Goal: Task Accomplishment & Management: Complete application form

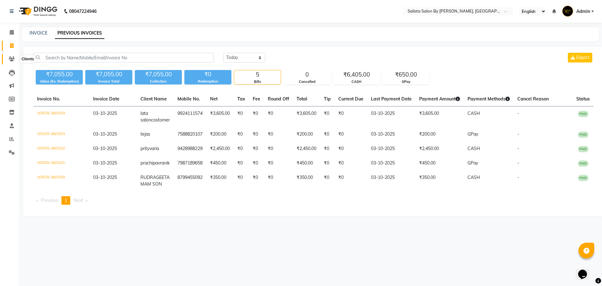
click at [12, 58] on icon at bounding box center [12, 58] width 6 height 5
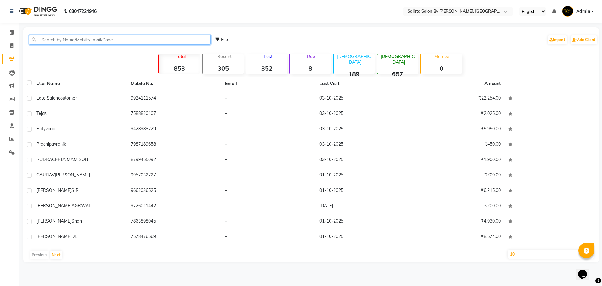
click at [83, 38] on input "text" at bounding box center [120, 40] width 182 height 10
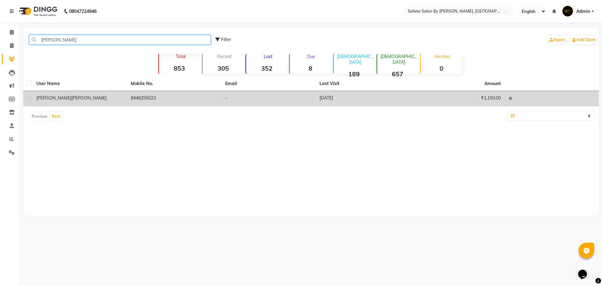
type input "[PERSON_NAME]"
click at [489, 102] on td "₹1,150.00" at bounding box center [457, 98] width 94 height 15
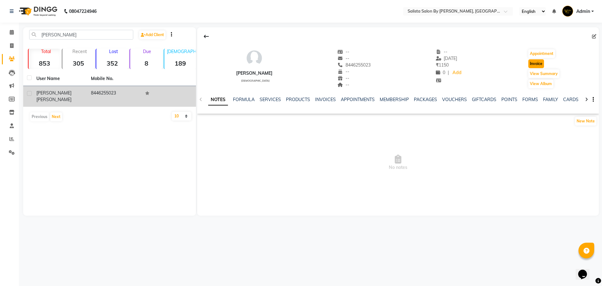
click at [544, 60] on button "Invoice" at bounding box center [537, 63] width 16 height 9
select select "6878"
select select "service"
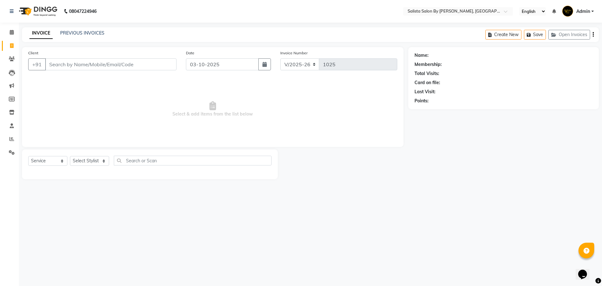
type input "8446255023"
click at [104, 162] on select "Select Stylist AMIT [PERSON_NAME] kantibbai [PERSON_NAME] [PERSON_NAME] [PERSON…" at bounding box center [95, 161] width 50 height 10
select select "69301"
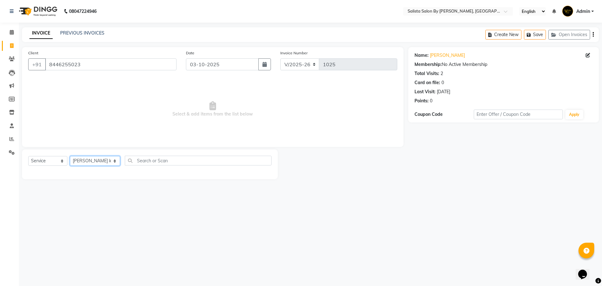
click at [70, 156] on select "Select Stylist AMIT [PERSON_NAME] kantibbai [PERSON_NAME] [PERSON_NAME] [PERSON…" at bounding box center [95, 161] width 50 height 10
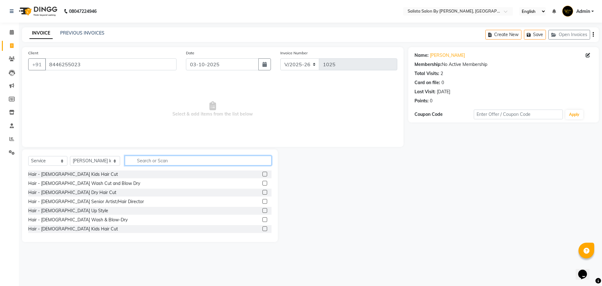
click at [139, 161] on input "text" at bounding box center [198, 161] width 147 height 10
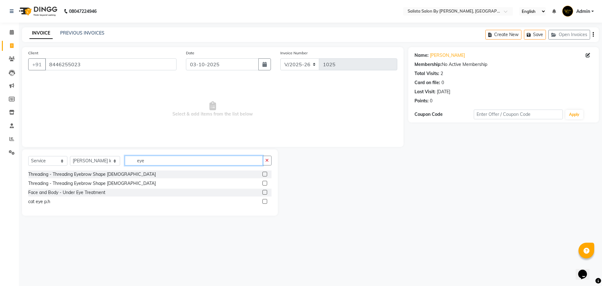
type input "eye"
click at [266, 182] on label at bounding box center [265, 183] width 5 height 5
click at [266, 182] on input "checkbox" at bounding box center [265, 183] width 4 height 4
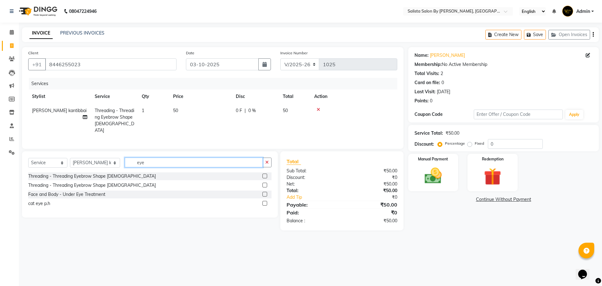
click at [190, 161] on input "eye" at bounding box center [194, 162] width 138 height 10
click at [265, 183] on label at bounding box center [265, 185] width 5 height 5
click at [265, 183] on input "checkbox" at bounding box center [265, 185] width 4 height 4
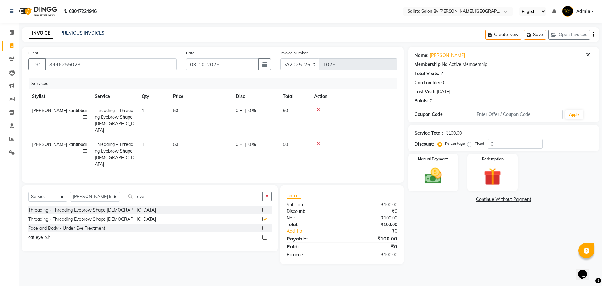
checkbox input "false"
click at [318, 141] on icon at bounding box center [318, 143] width 3 height 4
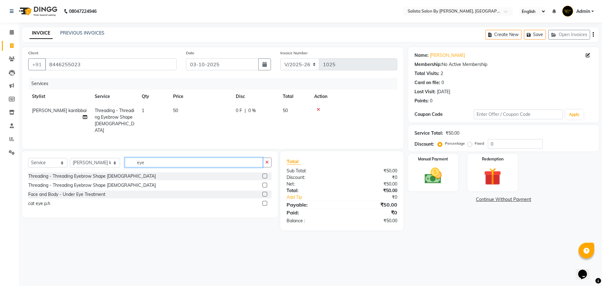
click at [194, 163] on input "eye" at bounding box center [194, 162] width 138 height 10
type input "e"
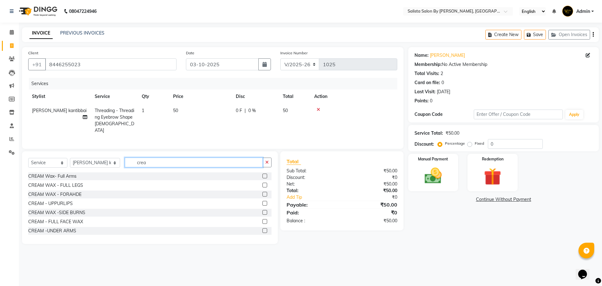
type input "crea"
click at [263, 229] on label at bounding box center [265, 230] width 5 height 5
click at [263, 229] on input "checkbox" at bounding box center [265, 231] width 4 height 4
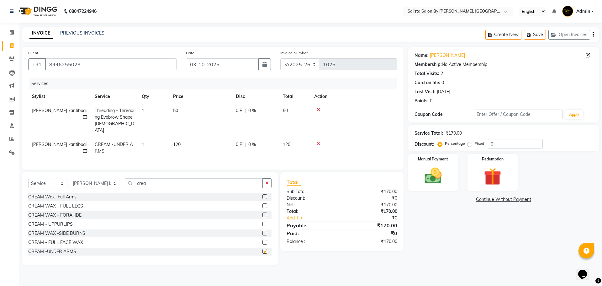
checkbox input "false"
click at [263, 194] on label at bounding box center [265, 196] width 5 height 5
click at [263, 195] on input "checkbox" at bounding box center [265, 197] width 4 height 4
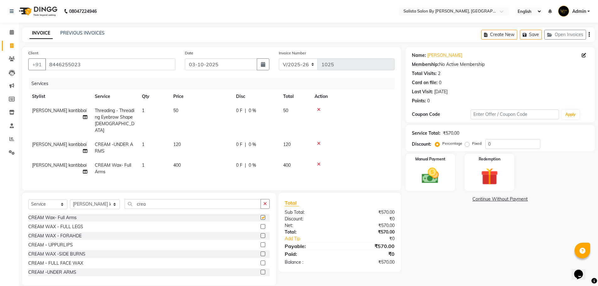
checkbox input "false"
click at [260, 223] on div at bounding box center [264, 227] width 9 height 8
click at [260, 224] on label at bounding box center [262, 226] width 5 height 5
click at [260, 225] on input "checkbox" at bounding box center [262, 227] width 4 height 4
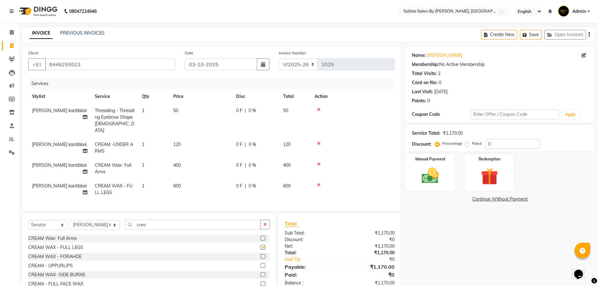
checkbox input "false"
click at [74, 141] on span "[PERSON_NAME] kantibbai" at bounding box center [59, 144] width 55 height 6
select select "69301"
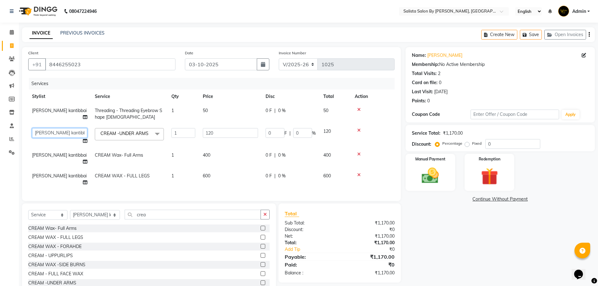
click at [60, 132] on select "AMIT [PERSON_NAME] kantibbai [PERSON_NAME] [PERSON_NAME] [PERSON_NAME] [PERSON_…" at bounding box center [59, 133] width 55 height 10
select select "53758"
click at [52, 156] on span "[PERSON_NAME] kantibbai" at bounding box center [59, 155] width 55 height 6
select select "69301"
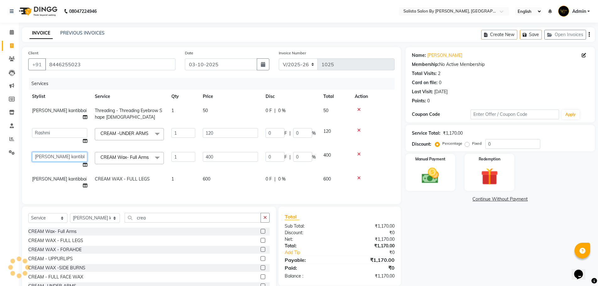
click at [52, 156] on select "AMIT [PERSON_NAME] kantibbai [PERSON_NAME] [PERSON_NAME] [PERSON_NAME] [PERSON_…" at bounding box center [59, 157] width 55 height 10
select select "53758"
click at [56, 182] on span "[PERSON_NAME] kantibbai" at bounding box center [59, 179] width 55 height 6
select select "69301"
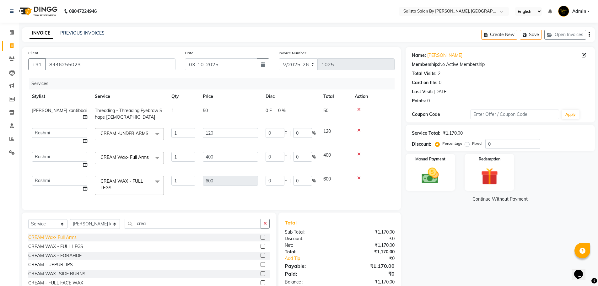
select select "53758"
click at [435, 178] on img at bounding box center [430, 175] width 29 height 20
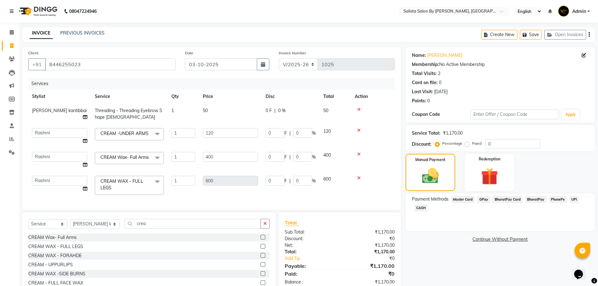
click at [508, 199] on span "BharatPay Card" at bounding box center [507, 199] width 30 height 7
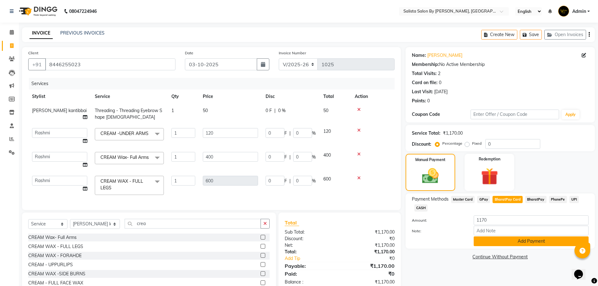
click at [491, 242] on button "Add Payment" at bounding box center [530, 241] width 115 height 10
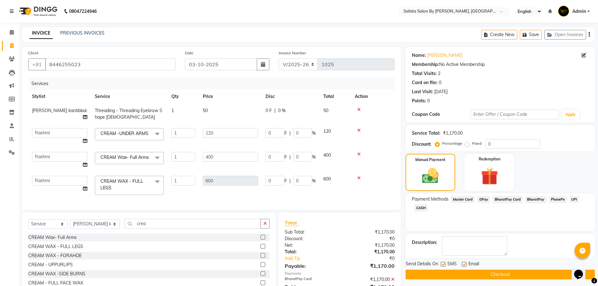
click at [535, 276] on button "Checkout" at bounding box center [499, 274] width 189 height 10
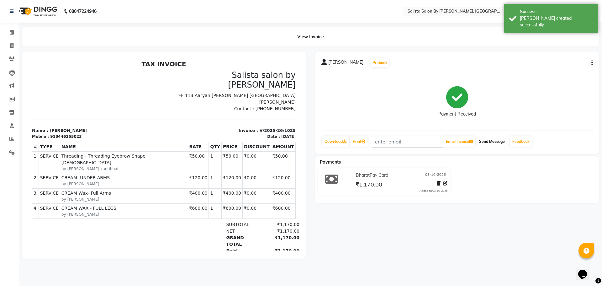
click at [489, 142] on button "Send Message" at bounding box center [492, 141] width 31 height 11
click at [10, 61] on icon at bounding box center [12, 58] width 6 height 5
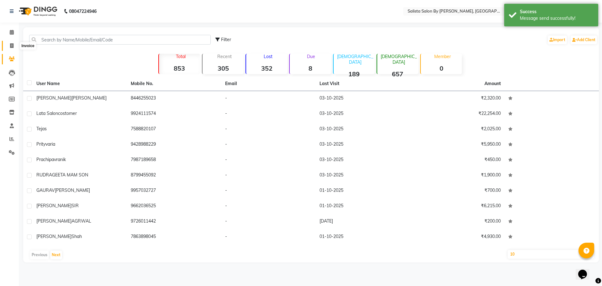
click at [9, 48] on span at bounding box center [11, 45] width 11 height 7
select select "service"
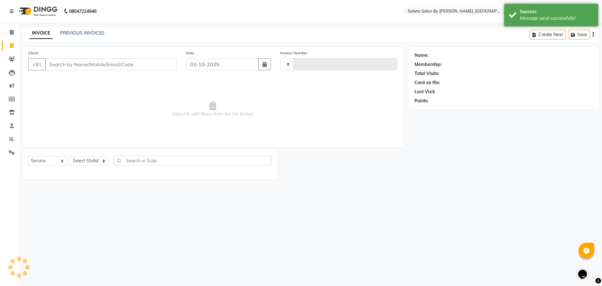
type input "1026"
select select "6878"
click at [85, 33] on link "PREVIOUS INVOICES" at bounding box center [82, 33] width 44 height 6
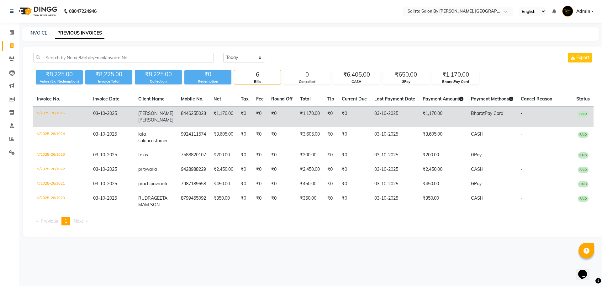
click at [107, 111] on span "03-10-2025" at bounding box center [105, 113] width 24 height 6
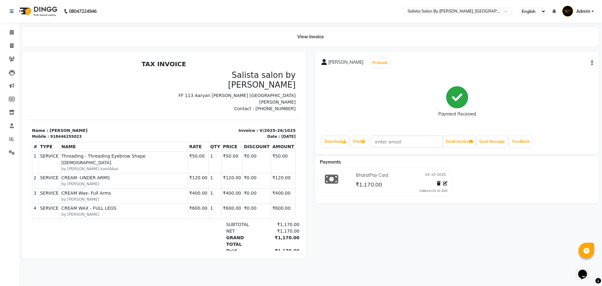
click at [76, 285] on div "08047224946 Select Location × Salista Salon By [PERSON_NAME], Club O7 Road [PER…" at bounding box center [301, 143] width 602 height 286
click at [11, 44] on icon at bounding box center [11, 45] width 3 height 5
select select "service"
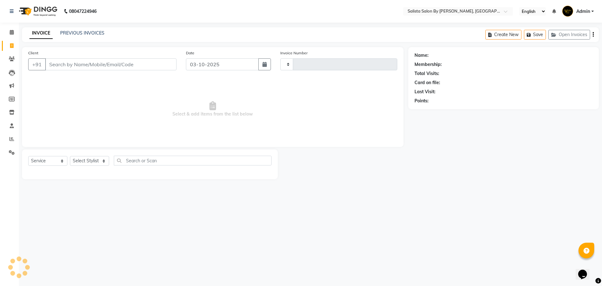
type input "1026"
select select "6878"
click at [93, 37] on div "INVOICE PREVIOUS INVOICES" at bounding box center [67, 33] width 90 height 7
click at [93, 35] on link "PREVIOUS INVOICES" at bounding box center [82, 33] width 44 height 6
